Goal: Book appointment/travel/reservation

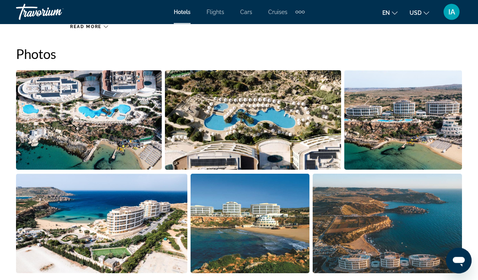
scroll to position [536, 0]
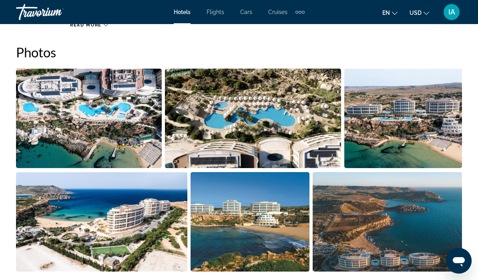
click at [94, 119] on img "Open full-screen image slider" at bounding box center [89, 117] width 146 height 99
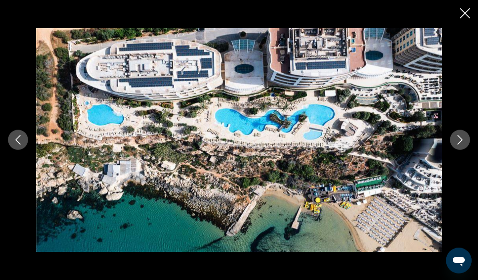
scroll to position [563, 0]
click at [399, 226] on img "Main content" at bounding box center [239, 140] width 406 height 224
click at [461, 138] on icon "Next image" at bounding box center [460, 140] width 10 height 10
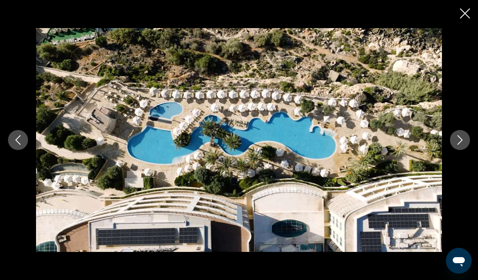
click at [465, 135] on button "Next image" at bounding box center [460, 140] width 20 height 20
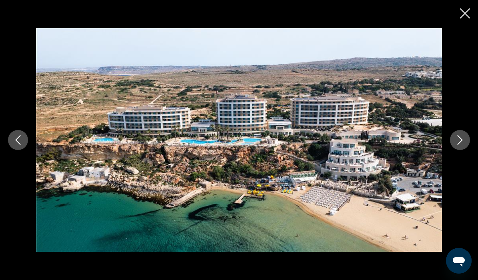
click at [462, 135] on icon "Next image" at bounding box center [460, 140] width 10 height 10
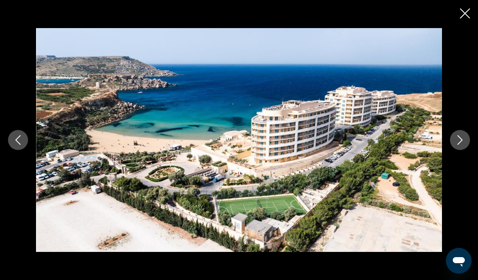
click at [466, 132] on button "Next image" at bounding box center [460, 140] width 20 height 20
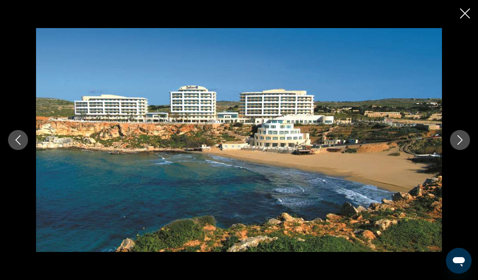
click at [467, 132] on div "prev next" at bounding box center [239, 140] width 478 height 224
click at [464, 131] on button "Next image" at bounding box center [460, 140] width 20 height 20
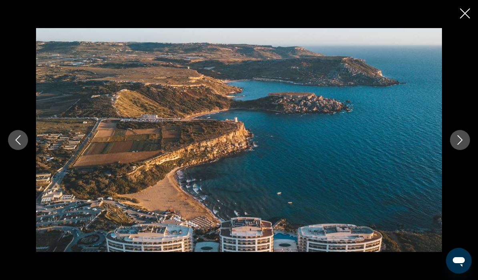
click at [465, 131] on button "Next image" at bounding box center [460, 140] width 20 height 20
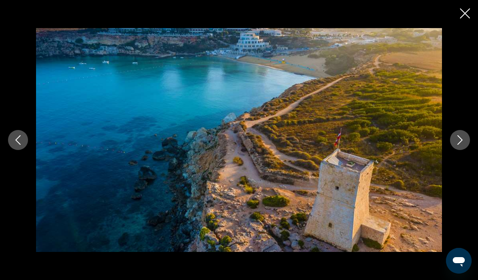
click at [465, 135] on button "Next image" at bounding box center [460, 140] width 20 height 20
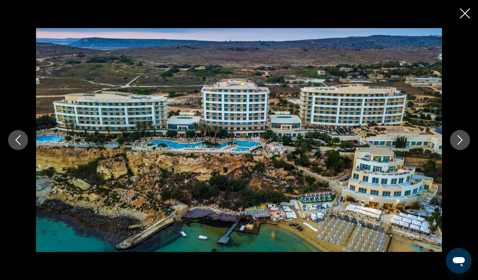
click at [465, 133] on button "Next image" at bounding box center [460, 140] width 20 height 20
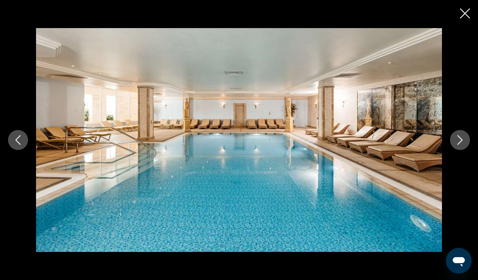
click at [466, 133] on button "Next image" at bounding box center [460, 140] width 20 height 20
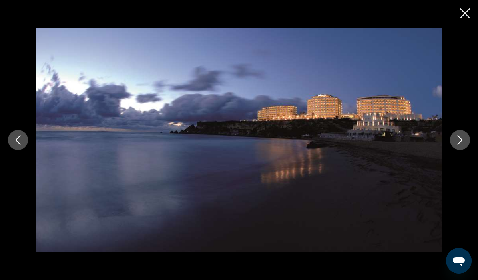
click at [468, 131] on div "prev next" at bounding box center [239, 140] width 478 height 224
click at [467, 135] on button "Next image" at bounding box center [460, 140] width 20 height 20
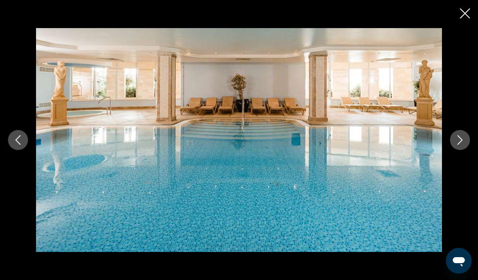
click at [467, 133] on button "Next image" at bounding box center [460, 140] width 20 height 20
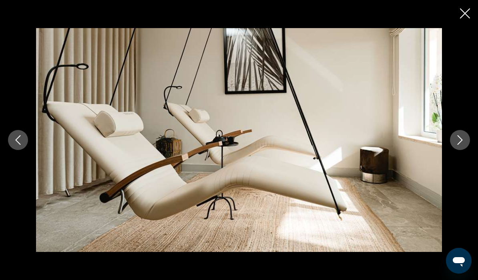
click at [463, 137] on icon "Next image" at bounding box center [460, 140] width 10 height 10
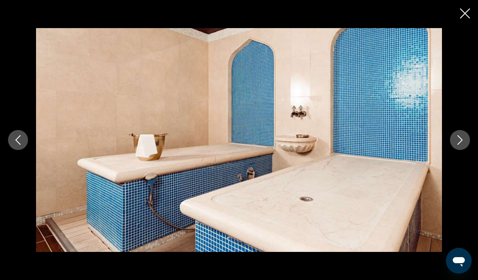
click at [467, 133] on button "Next image" at bounding box center [460, 140] width 20 height 20
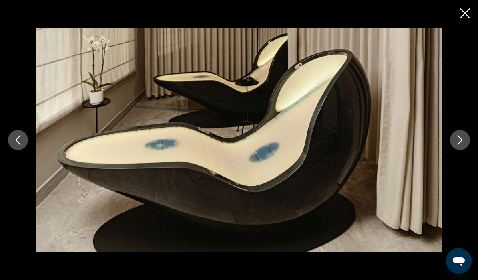
click at [465, 133] on button "Next image" at bounding box center [460, 140] width 20 height 20
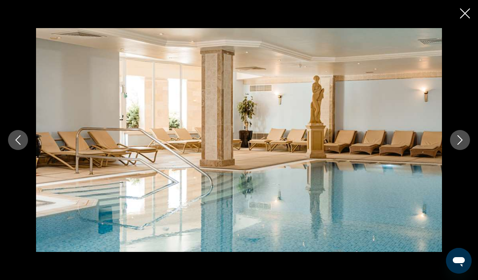
click at [464, 133] on button "Next image" at bounding box center [460, 140] width 20 height 20
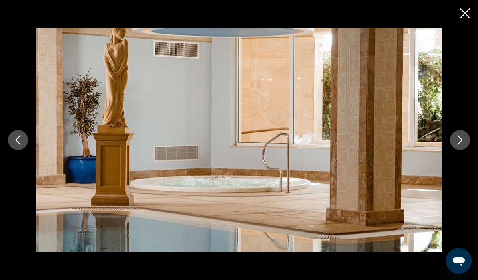
click at [466, 132] on button "Next image" at bounding box center [460, 140] width 20 height 20
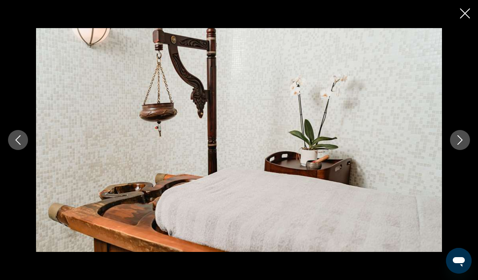
click at [462, 137] on icon "Next image" at bounding box center [460, 140] width 10 height 10
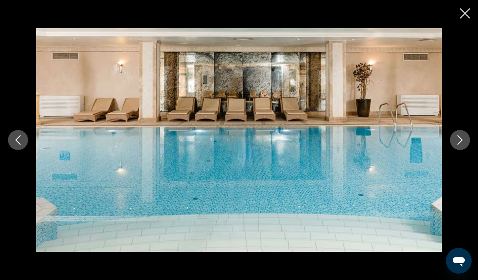
click at [465, 134] on button "Next image" at bounding box center [460, 140] width 20 height 20
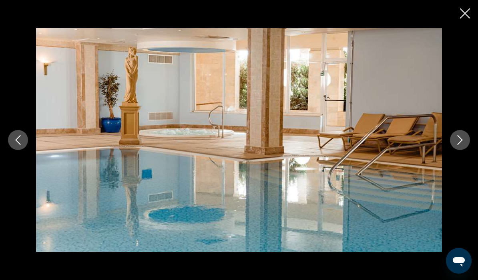
click at [467, 132] on div "prev next" at bounding box center [239, 140] width 478 height 224
